Goal: Check status: Check status

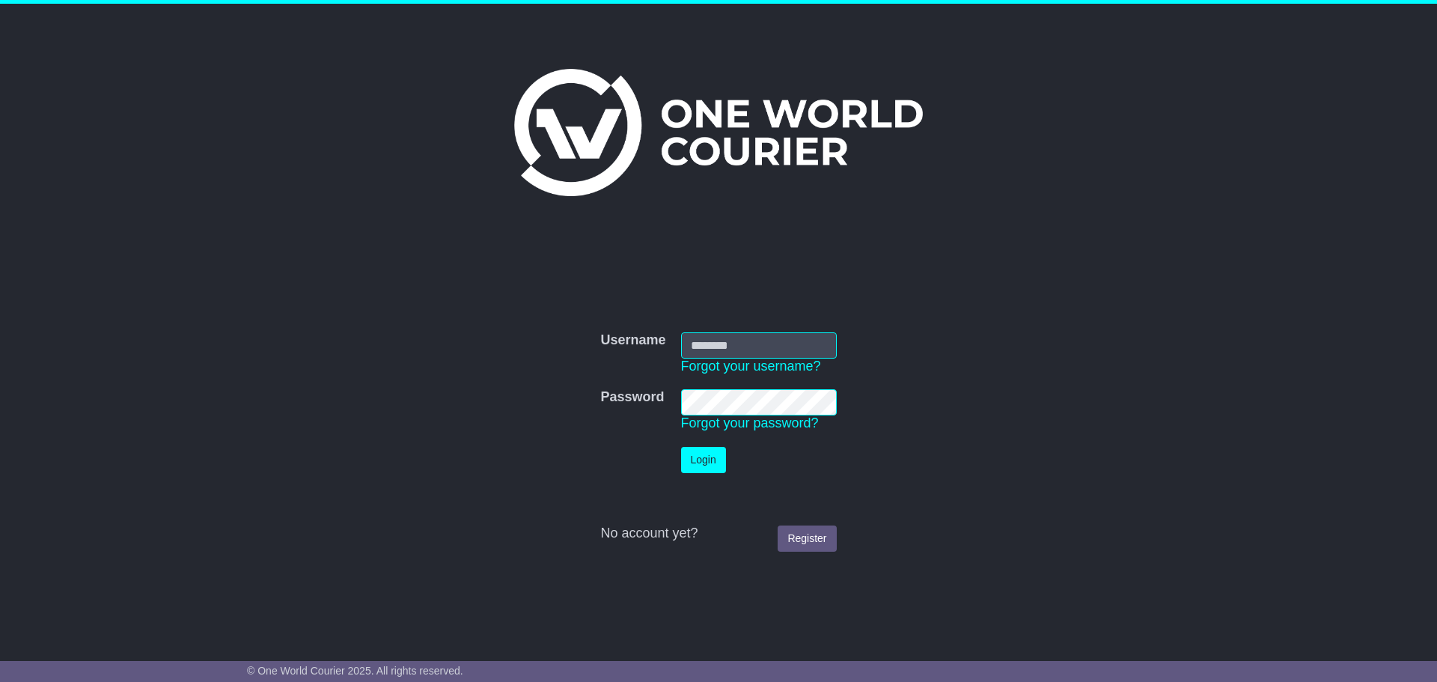
click at [736, 348] on input "Username" at bounding box center [759, 345] width 156 height 26
type input "**********"
click at [702, 450] on button "Login" at bounding box center [703, 460] width 45 height 26
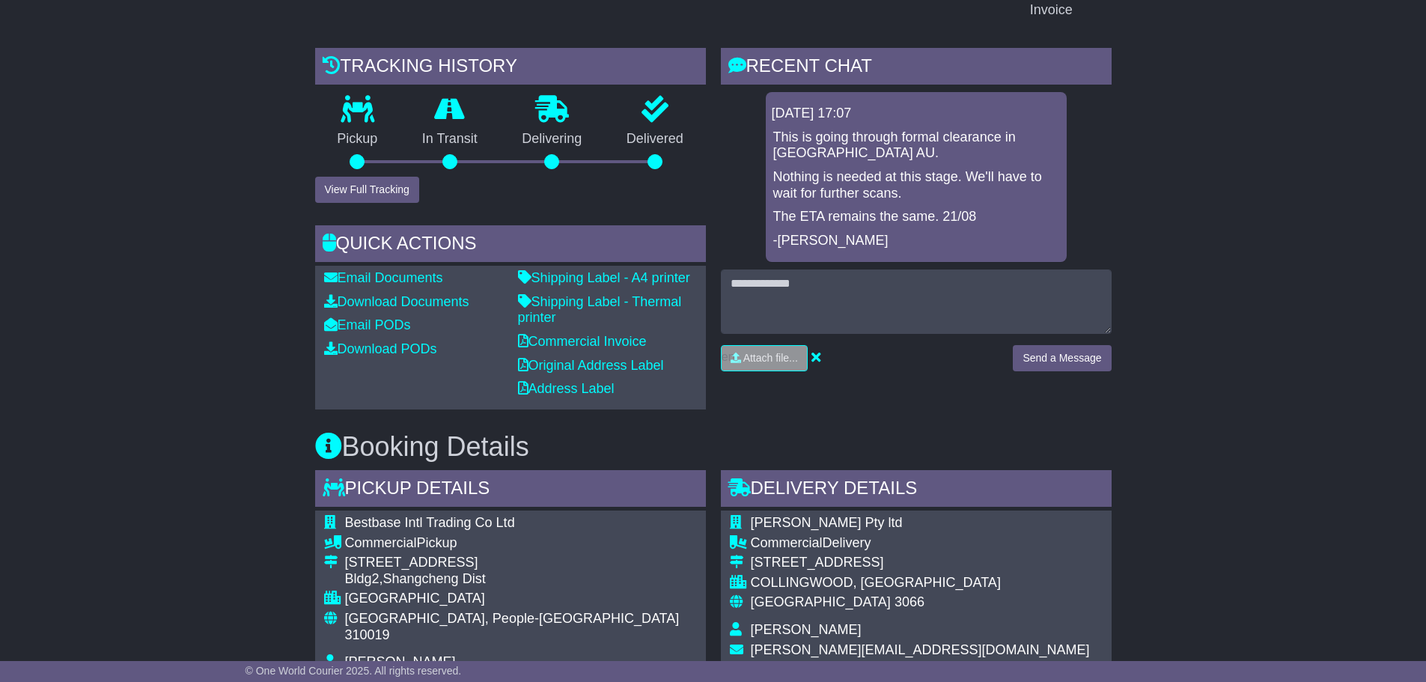
scroll to position [374, 0]
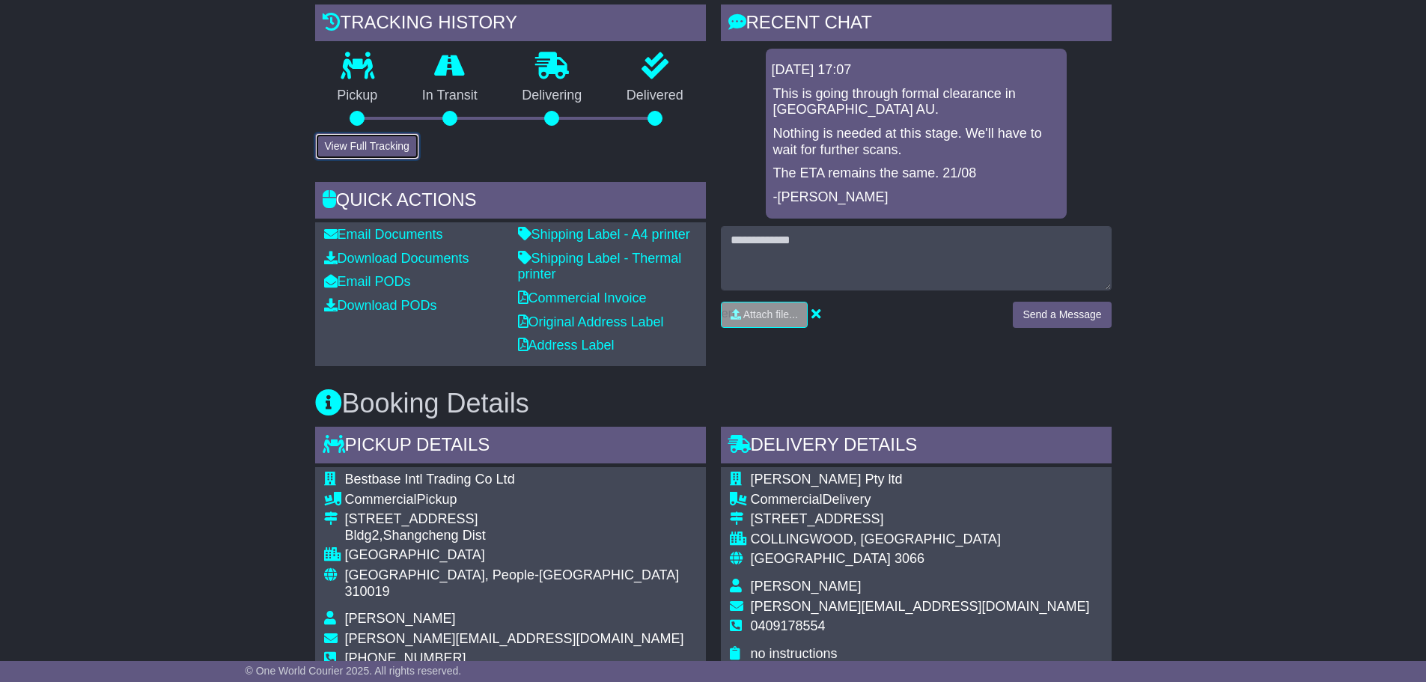
click at [350, 144] on button "View Full Tracking" at bounding box center [367, 146] width 104 height 26
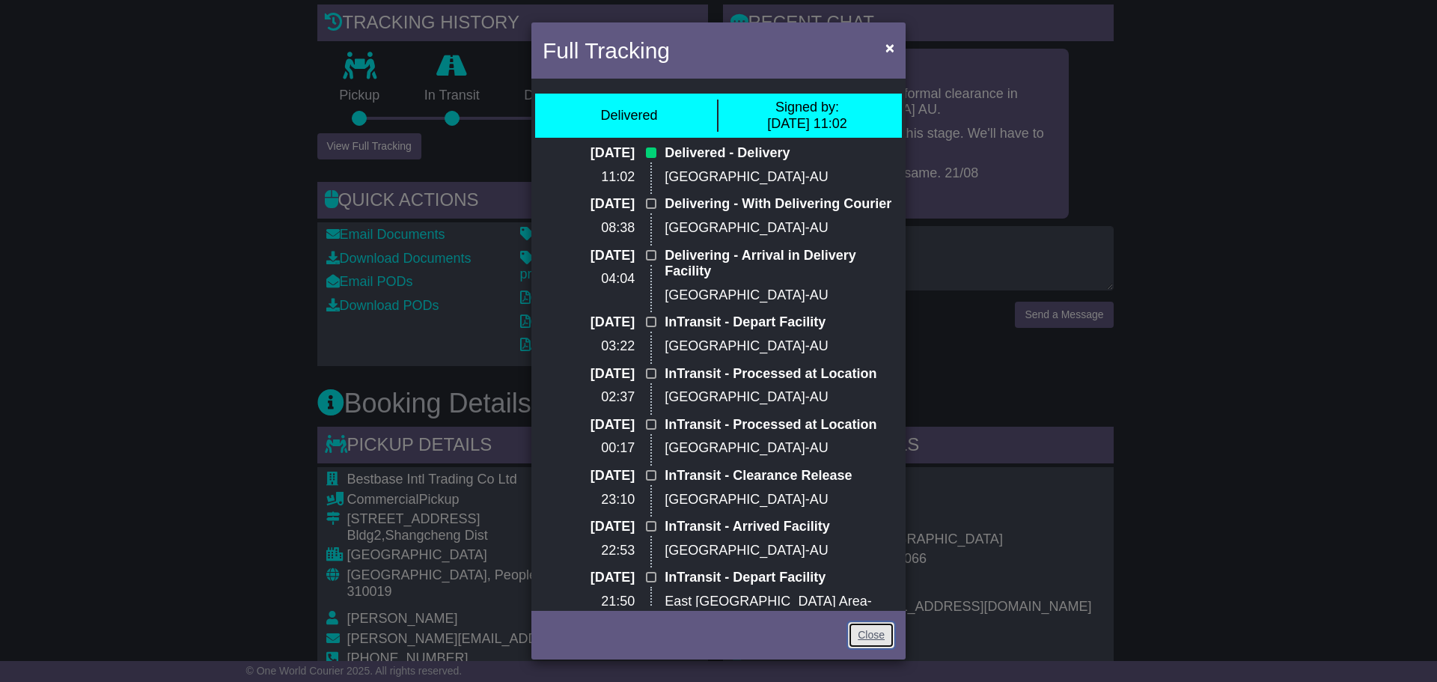
click at [867, 637] on link "Close" at bounding box center [871, 635] width 46 height 26
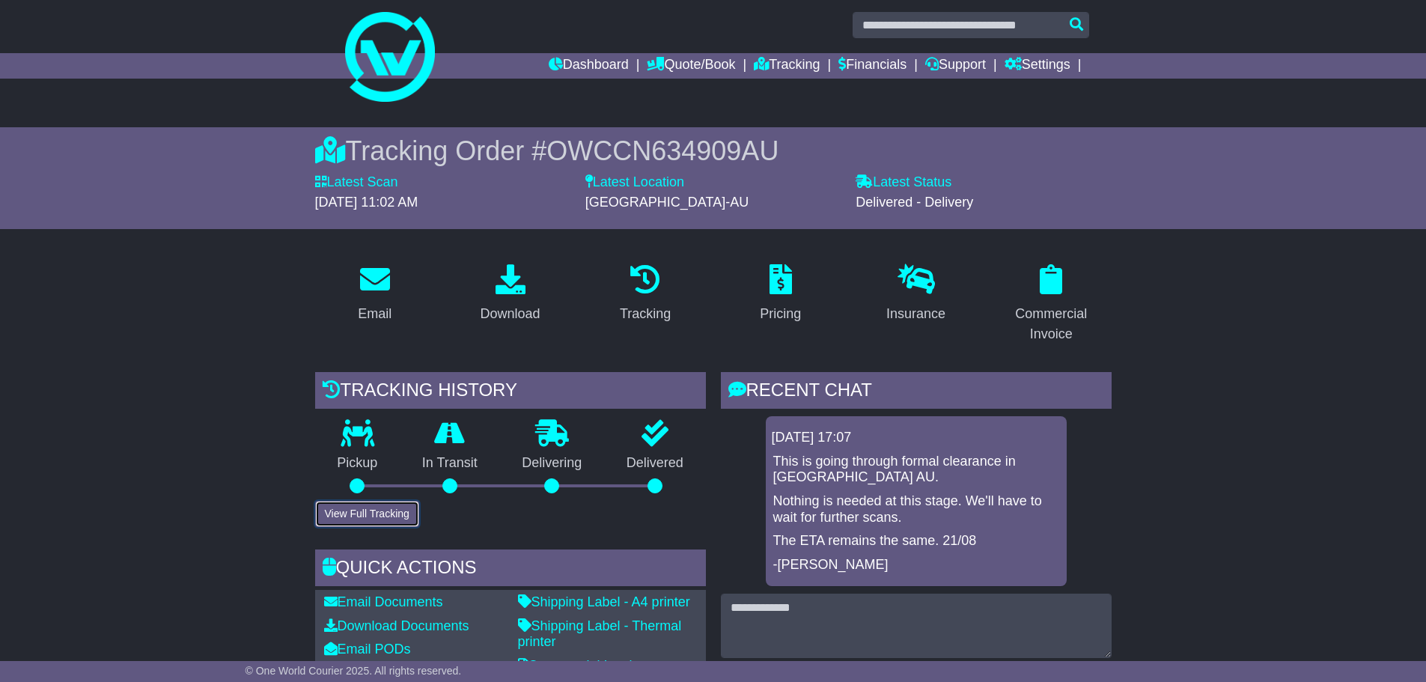
scroll to position [0, 0]
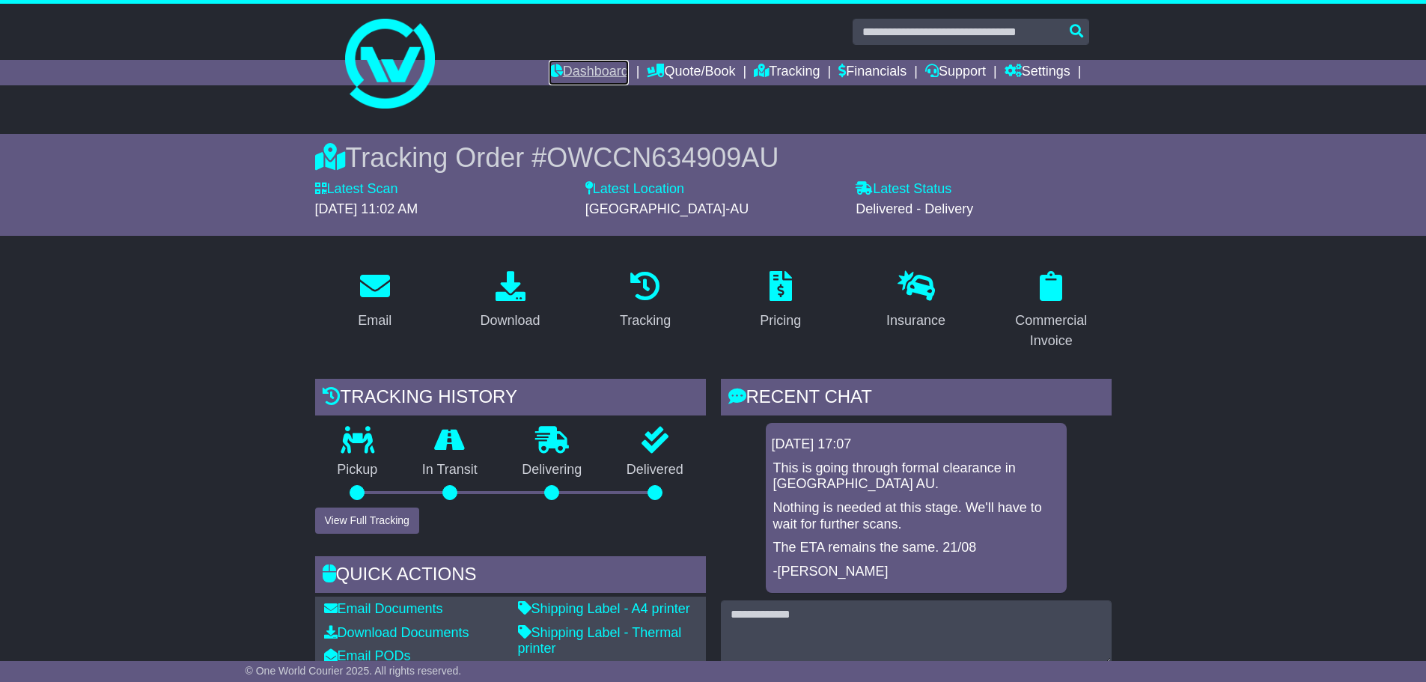
click at [603, 63] on link "Dashboard" at bounding box center [589, 72] width 80 height 25
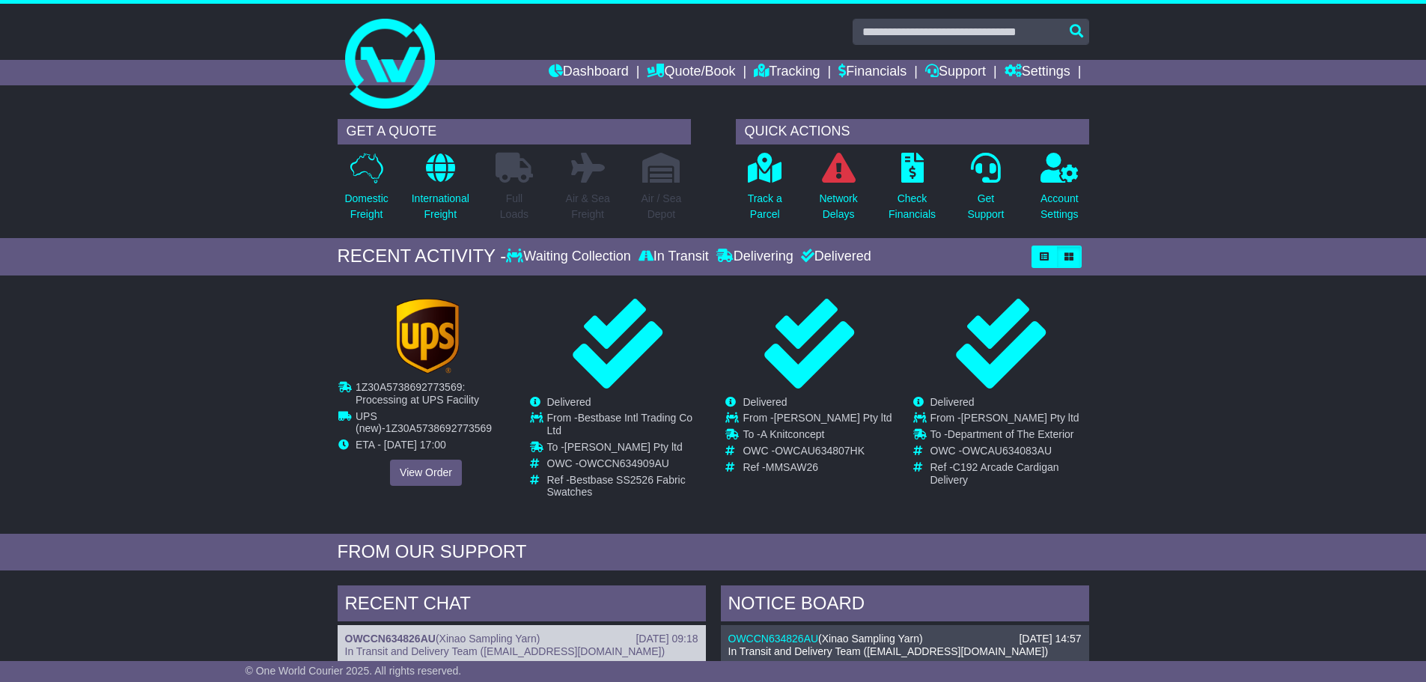
click at [407, 431] on span "1Z30A5738692773569" at bounding box center [438, 428] width 106 height 12
click at [429, 470] on link "View Order" at bounding box center [426, 472] width 72 height 26
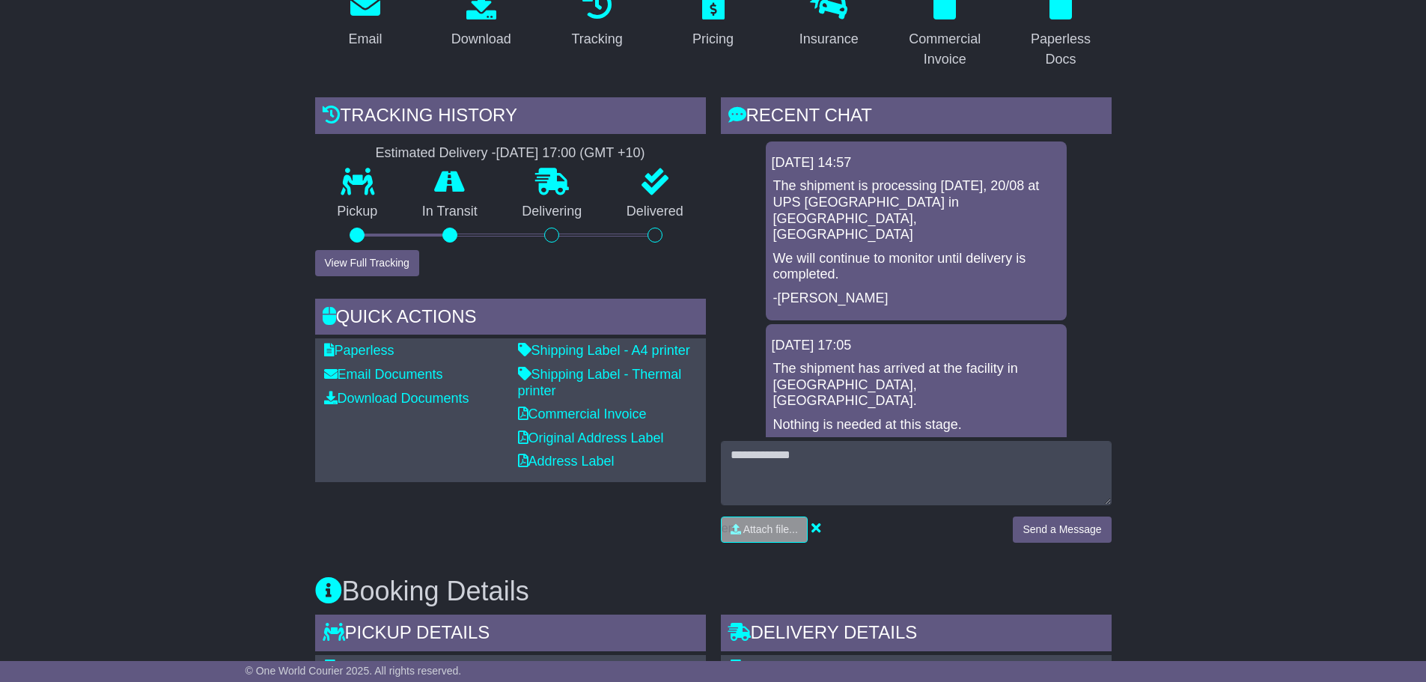
scroll to position [299, 0]
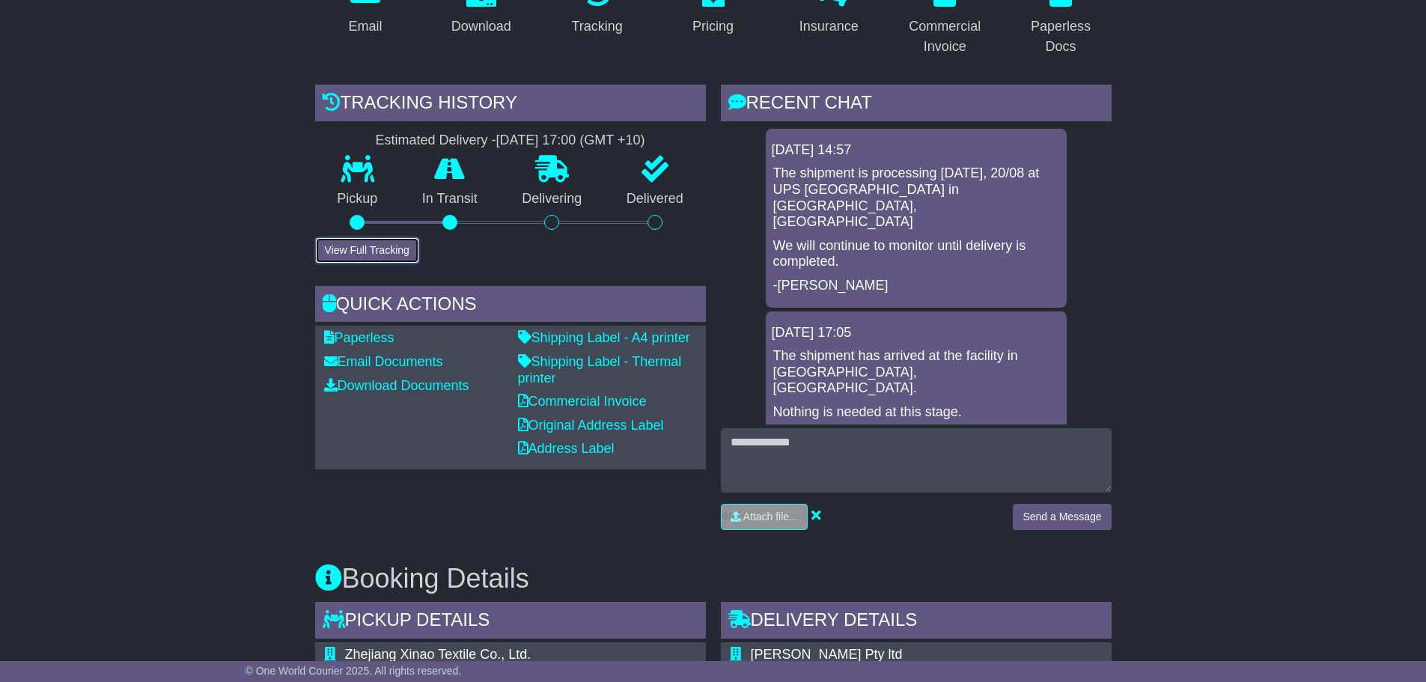
click at [386, 243] on button "View Full Tracking" at bounding box center [367, 250] width 104 height 26
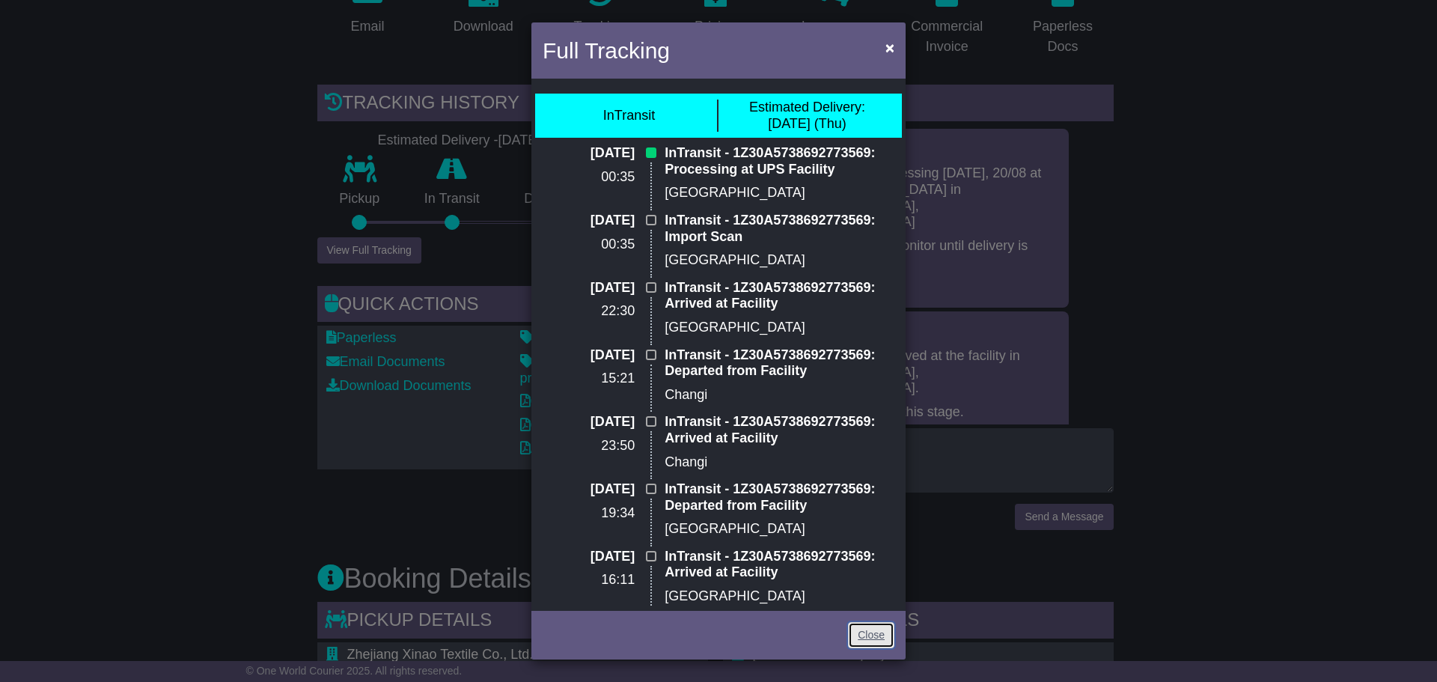
click at [884, 629] on link "Close" at bounding box center [871, 635] width 46 height 26
